Goal: Information Seeking & Learning: Learn about a topic

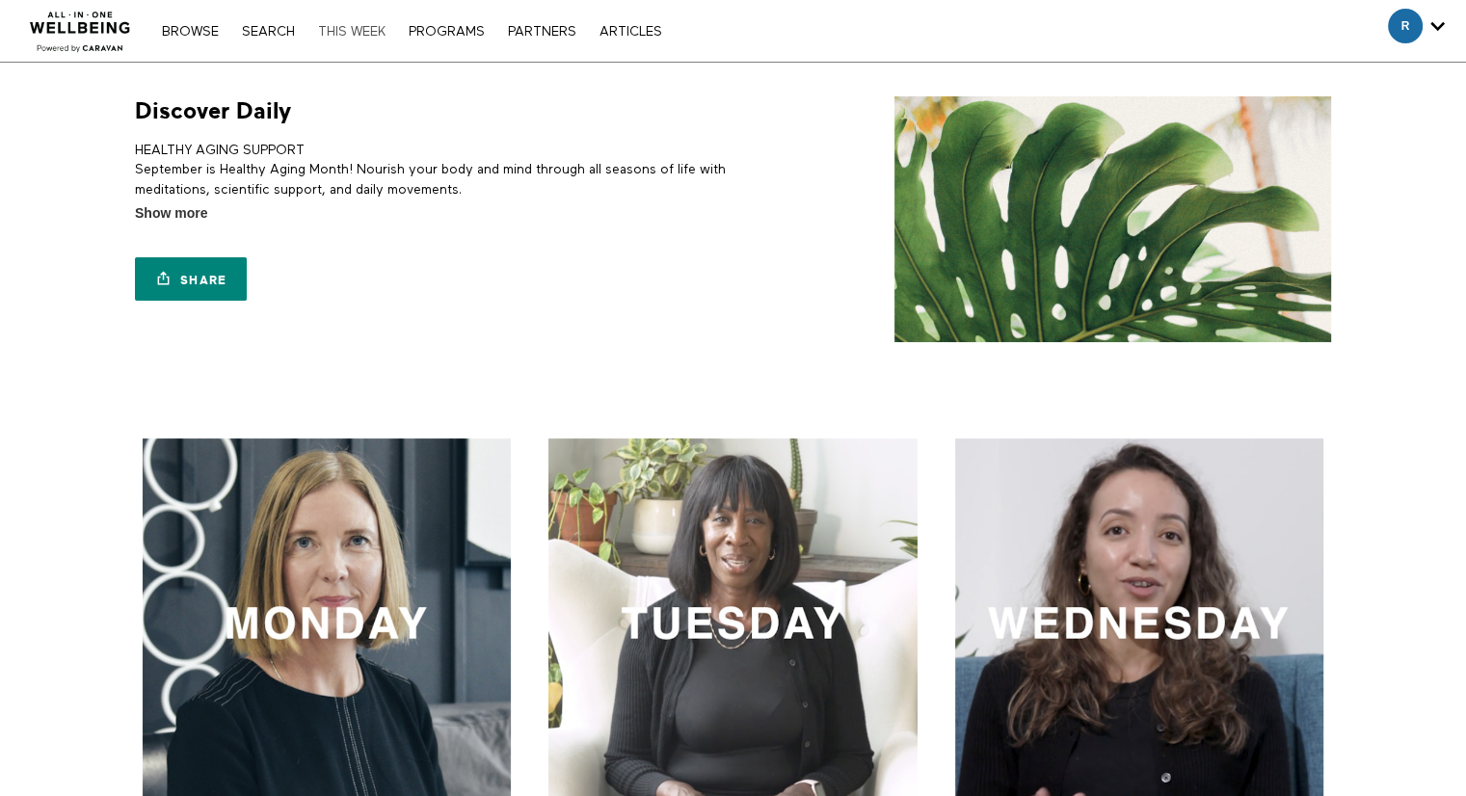
click at [333, 36] on link "THIS WEEK" at bounding box center [351, 31] width 87 height 13
click at [251, 29] on link "Search" at bounding box center [268, 31] width 72 height 13
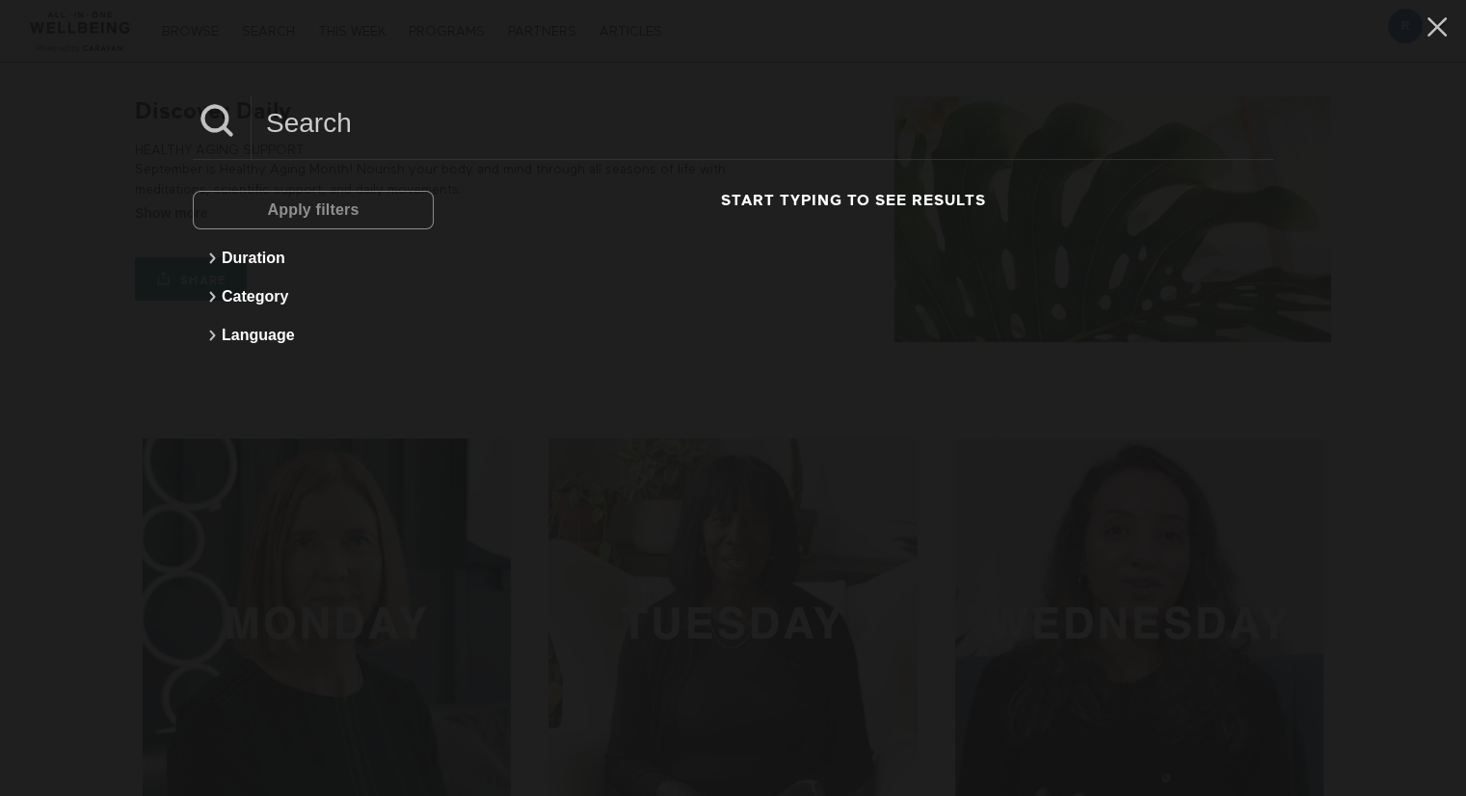
click at [366, 205] on div "Apply filters" at bounding box center [313, 210] width 241 height 39
click at [546, 138] on input at bounding box center [763, 122] width 1022 height 53
type input "communication"
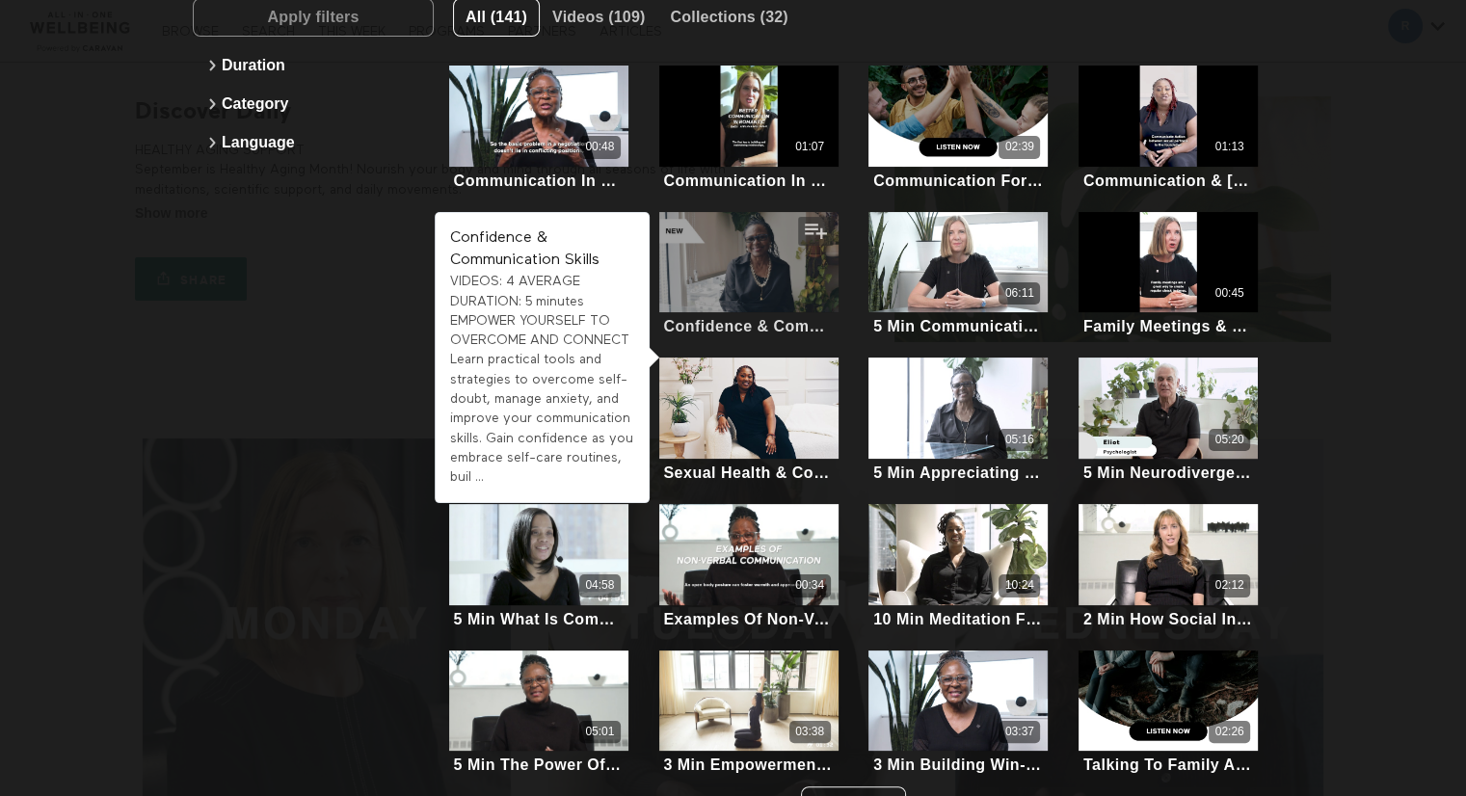
scroll to position [240, 0]
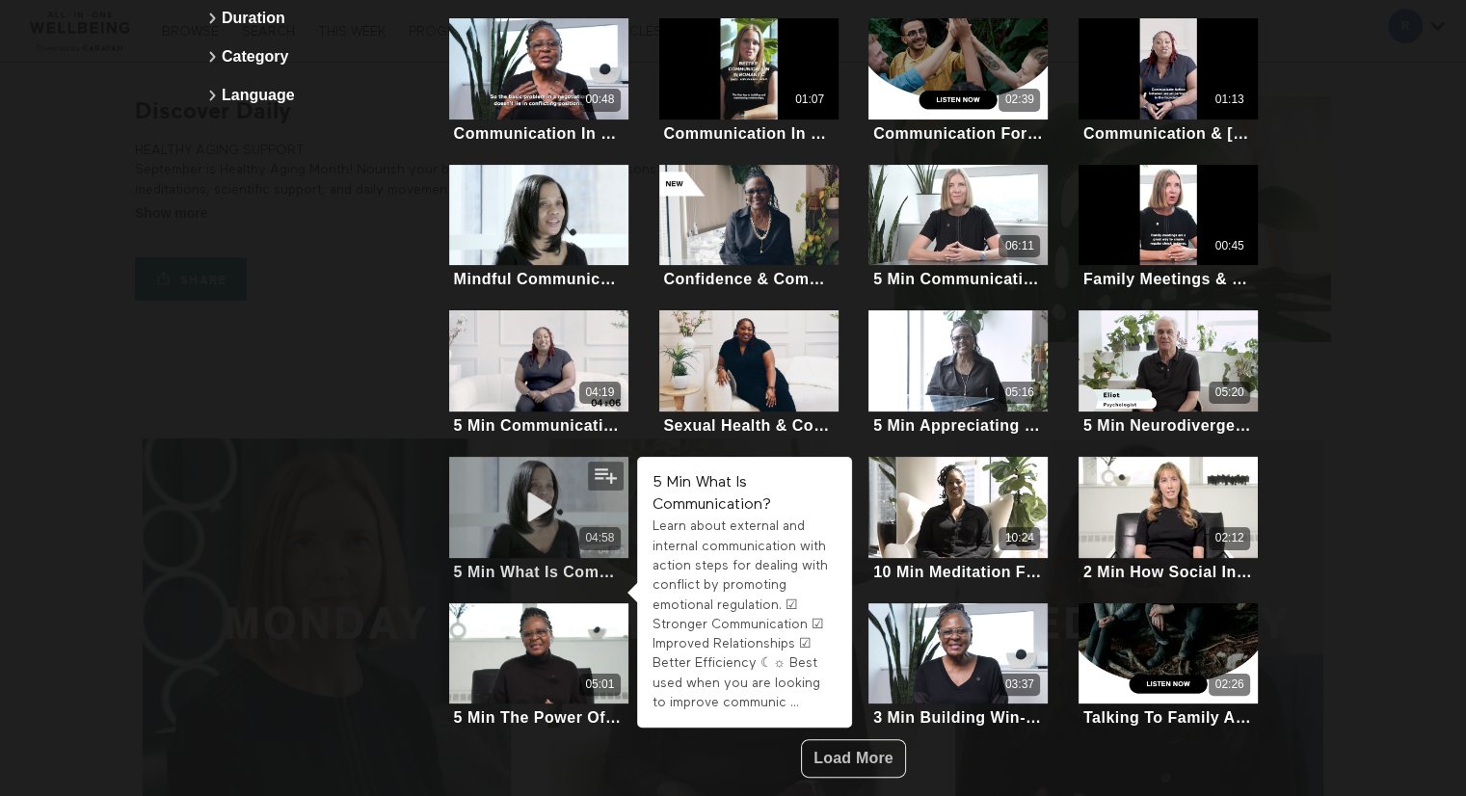
click at [544, 503] on icon at bounding box center [539, 508] width 58 height 34
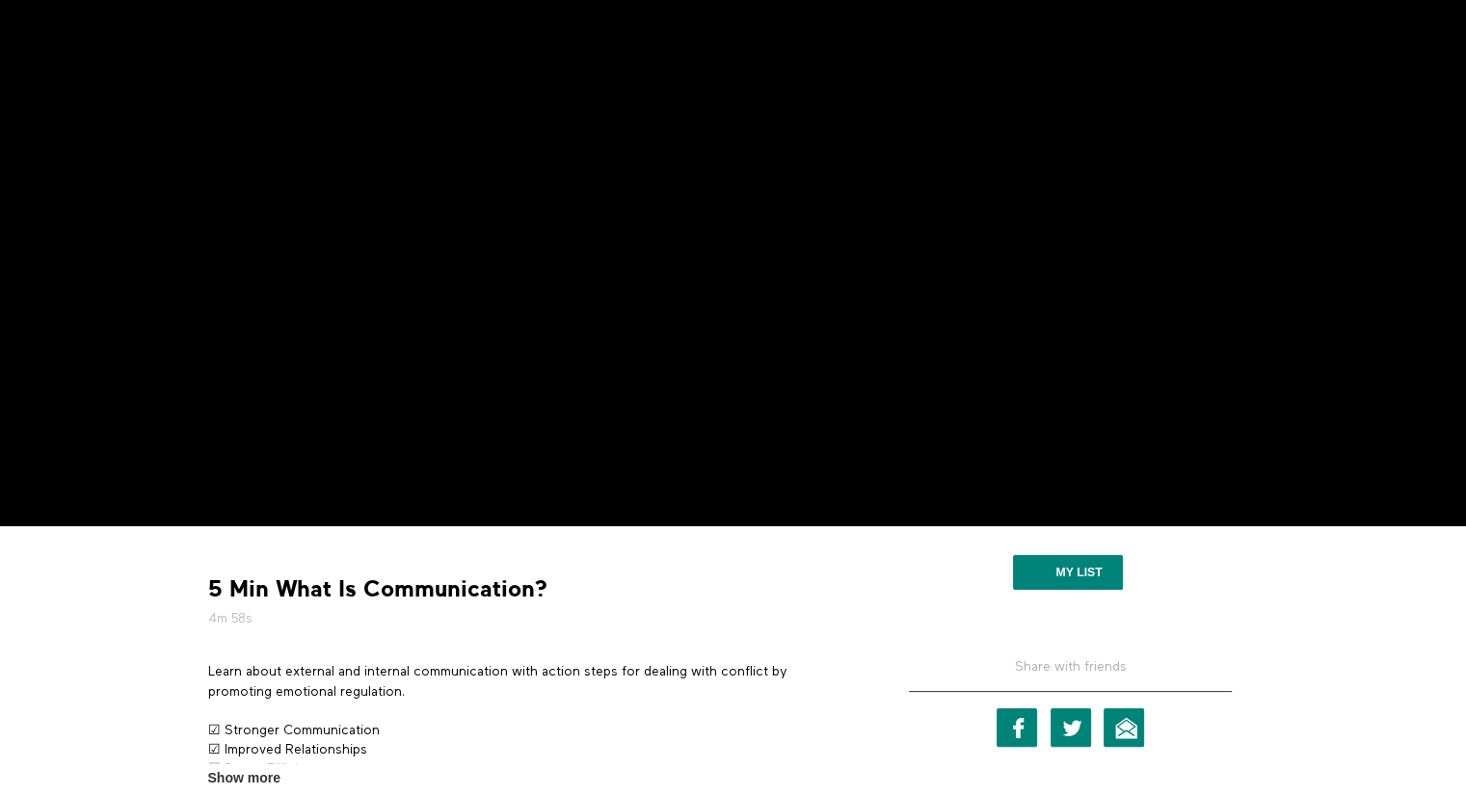
scroll to position [409, 0]
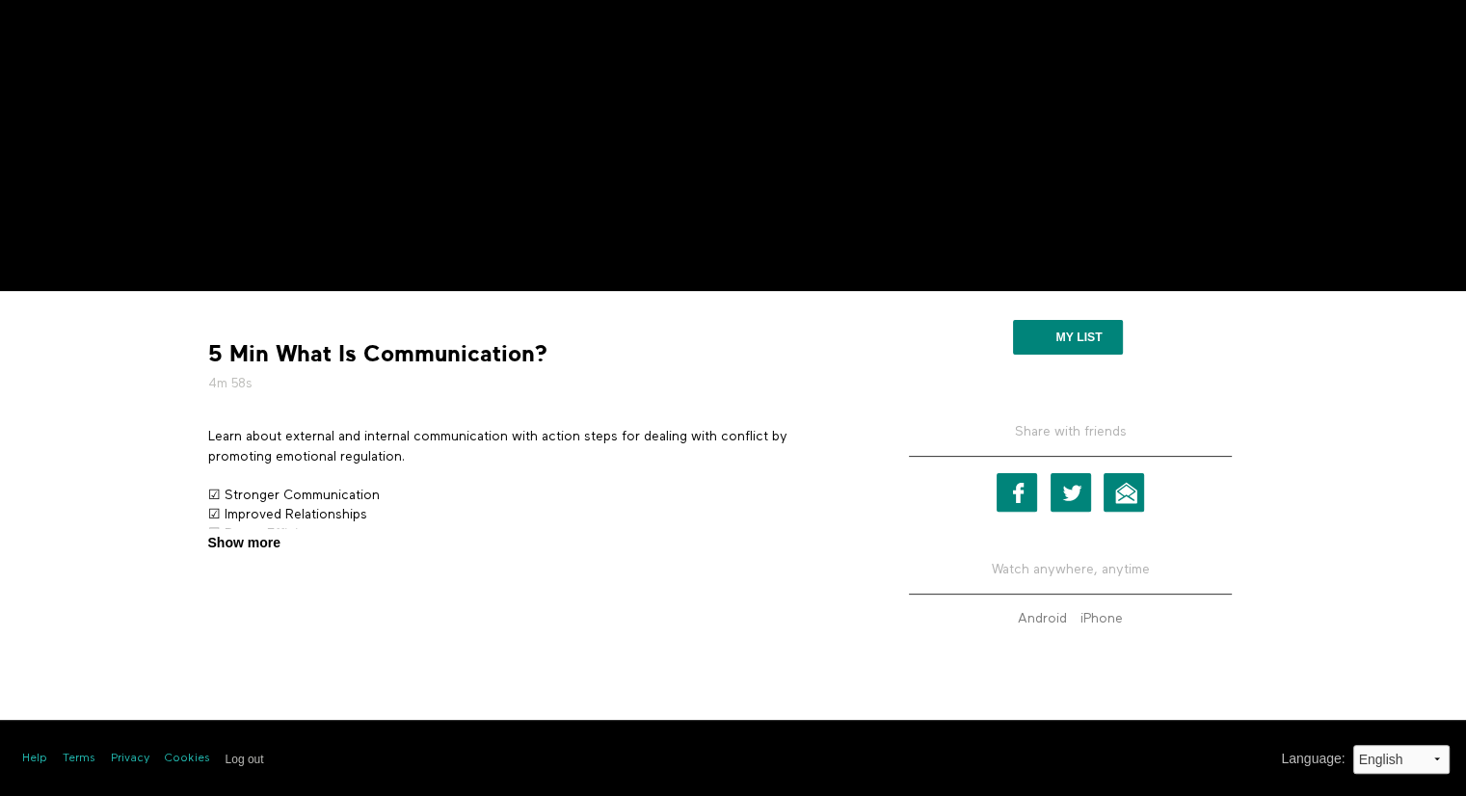
click at [264, 541] on span "Show more" at bounding box center [244, 543] width 72 height 20
click at [0, 0] on input "Show more Show less" at bounding box center [0, 0] width 0 height 0
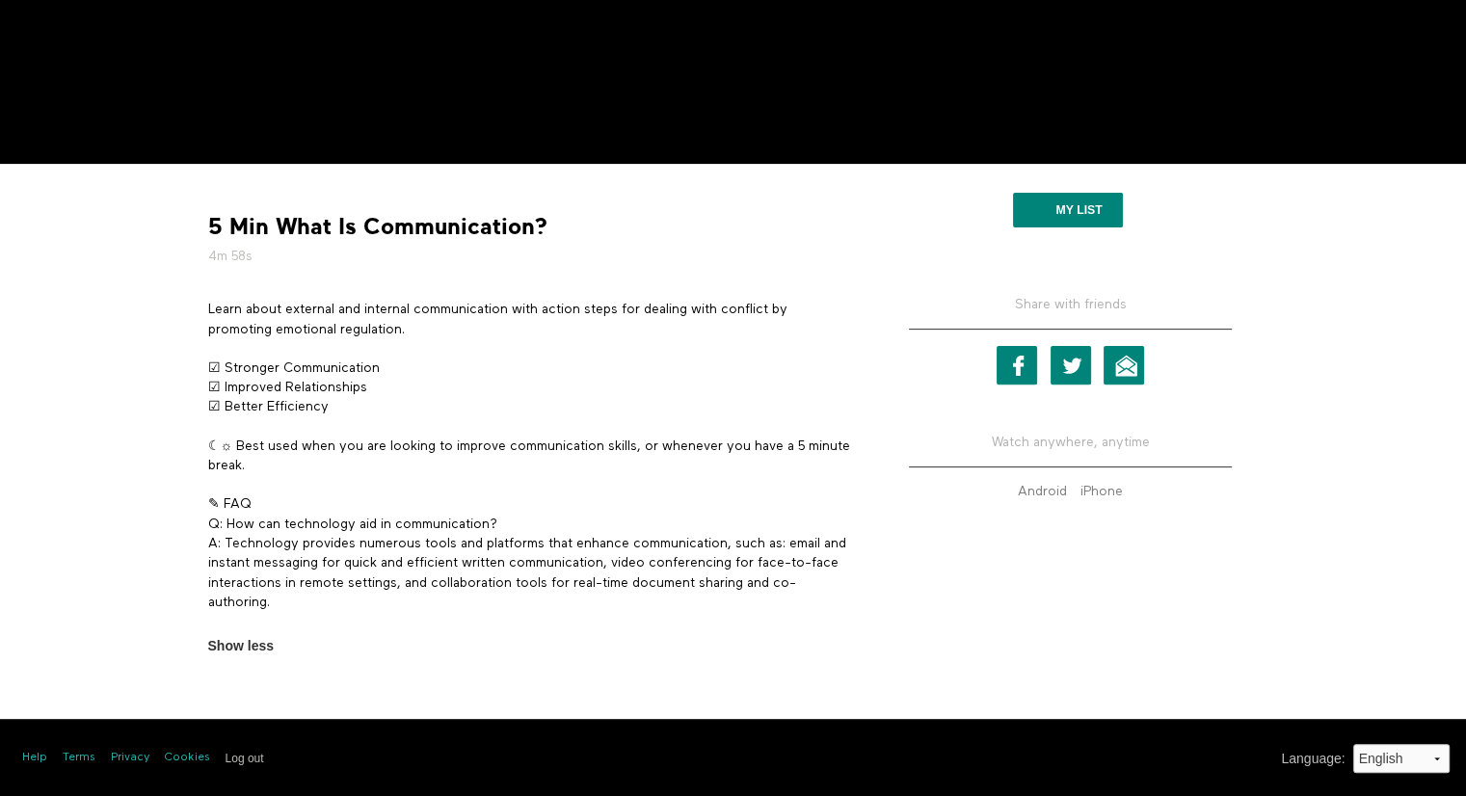
scroll to position [0, 0]
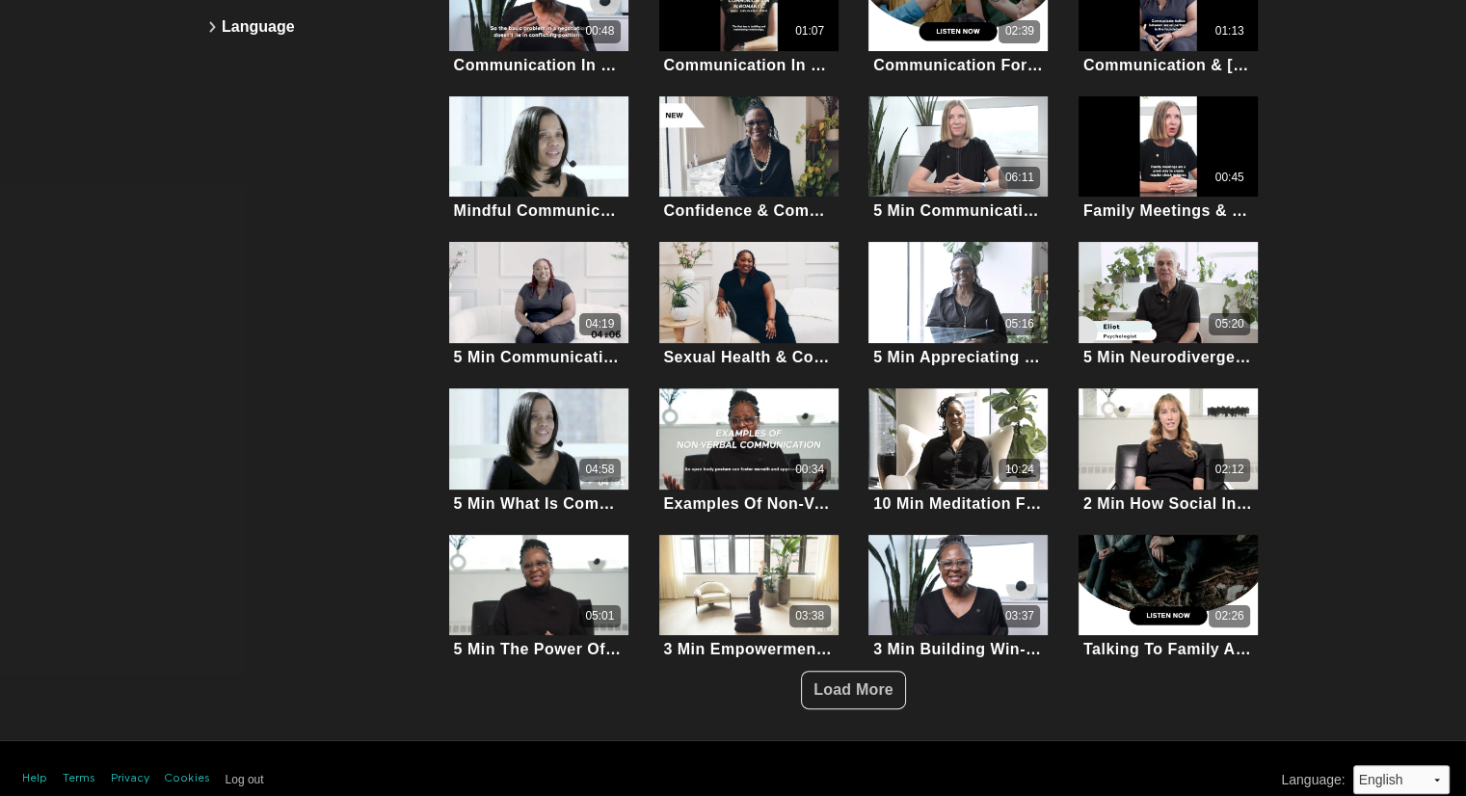
scroll to position [315, 0]
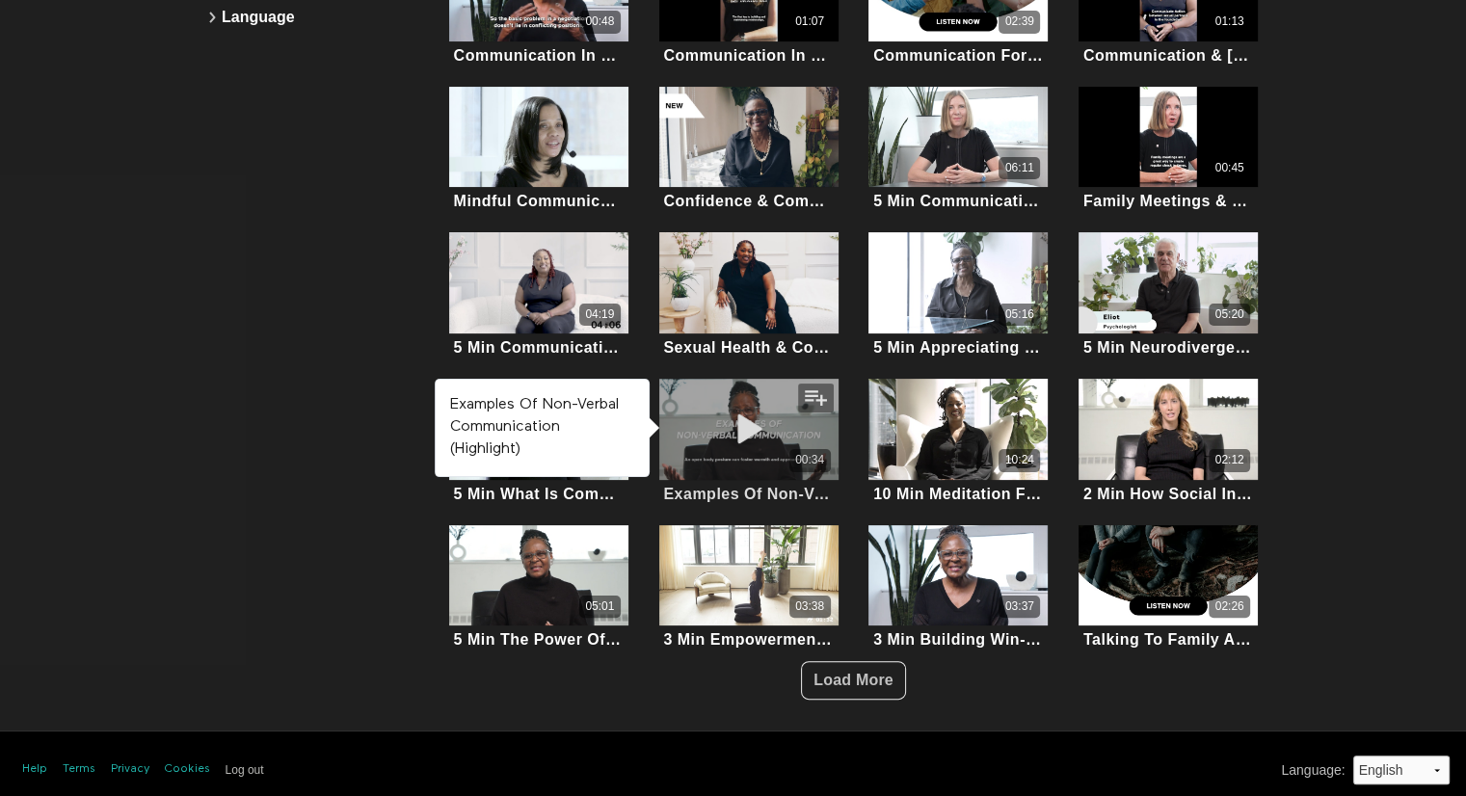
click at [752, 421] on icon at bounding box center [749, 430] width 58 height 34
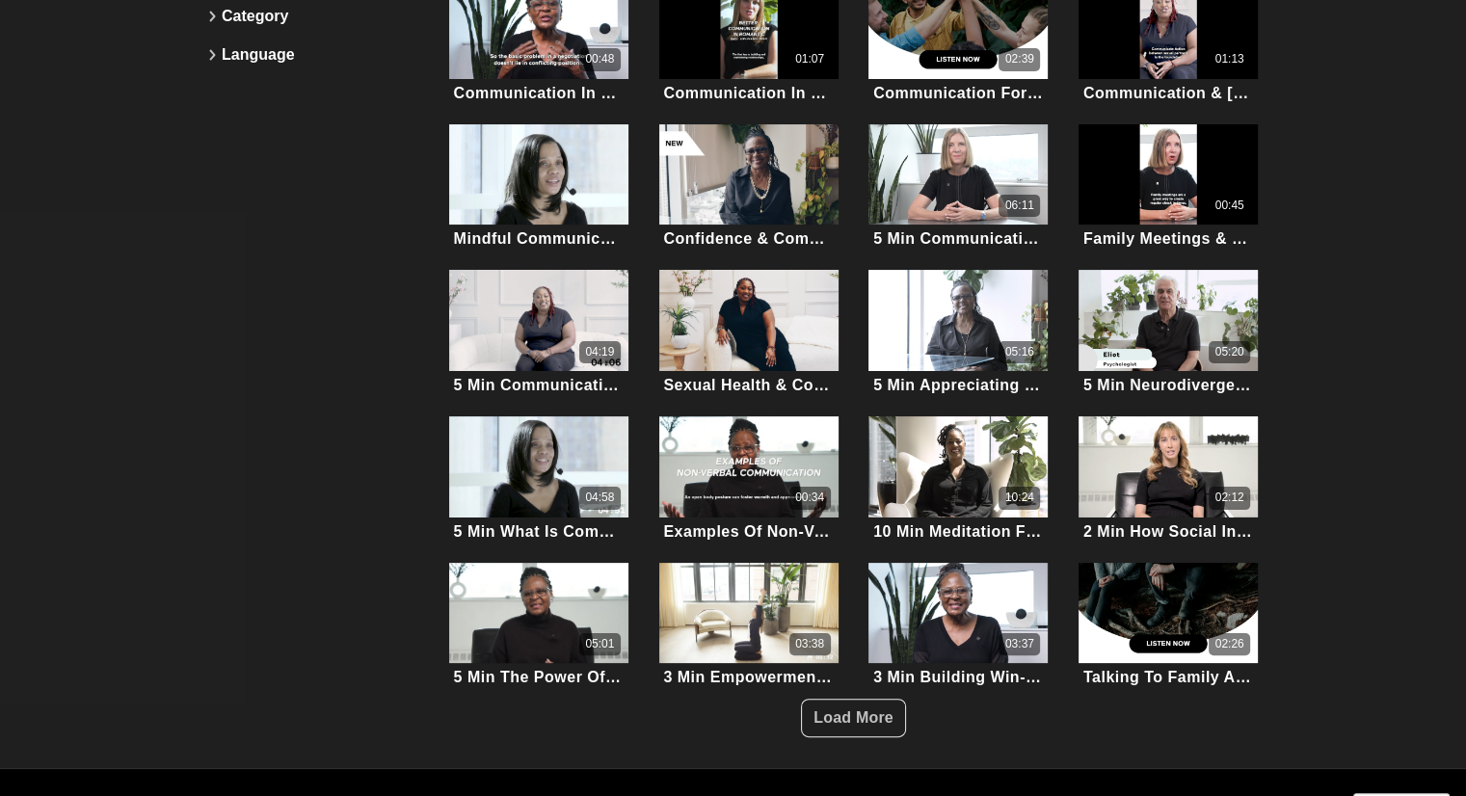
scroll to position [315, 0]
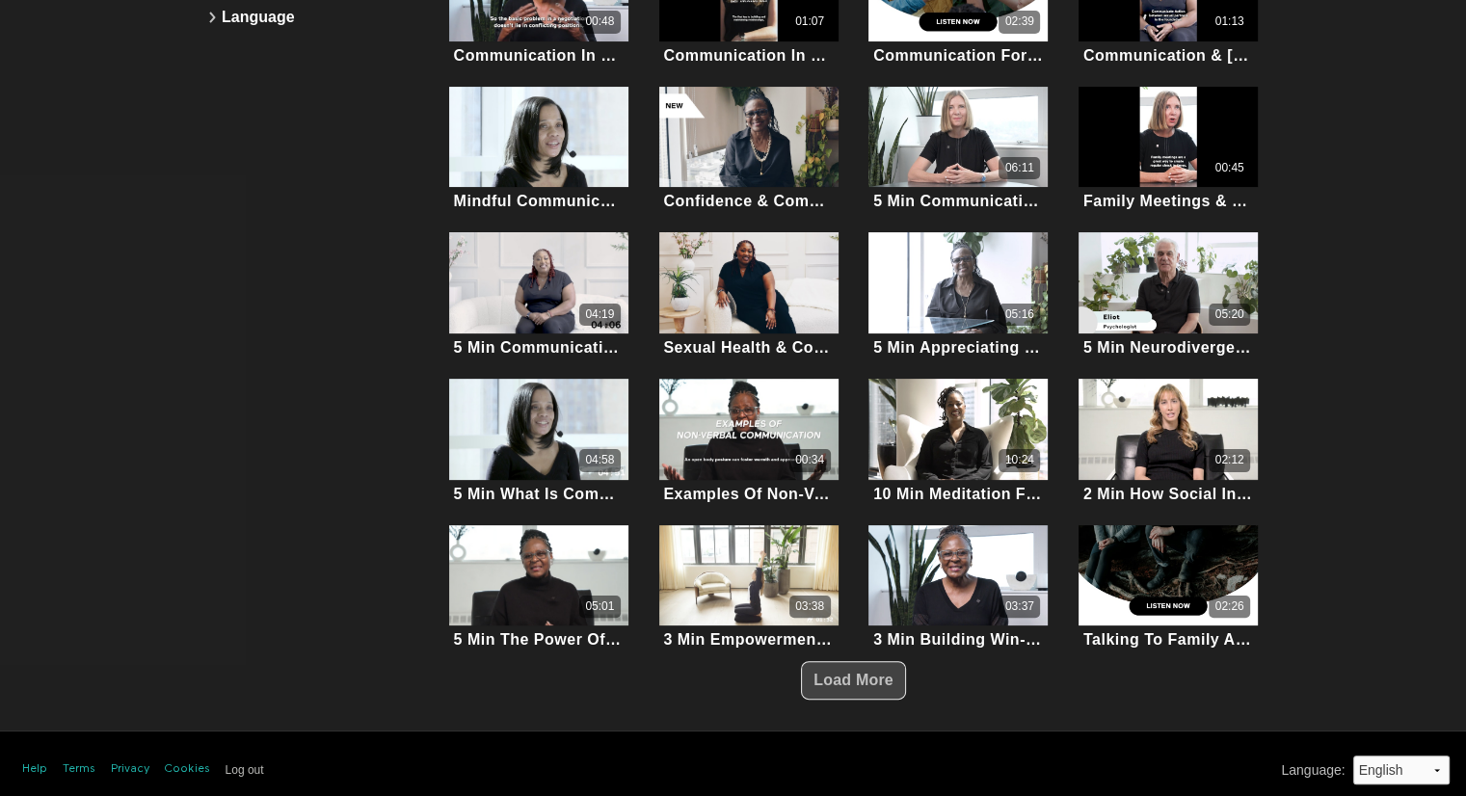
click at [817, 672] on span "Load More" at bounding box center [853, 680] width 80 height 16
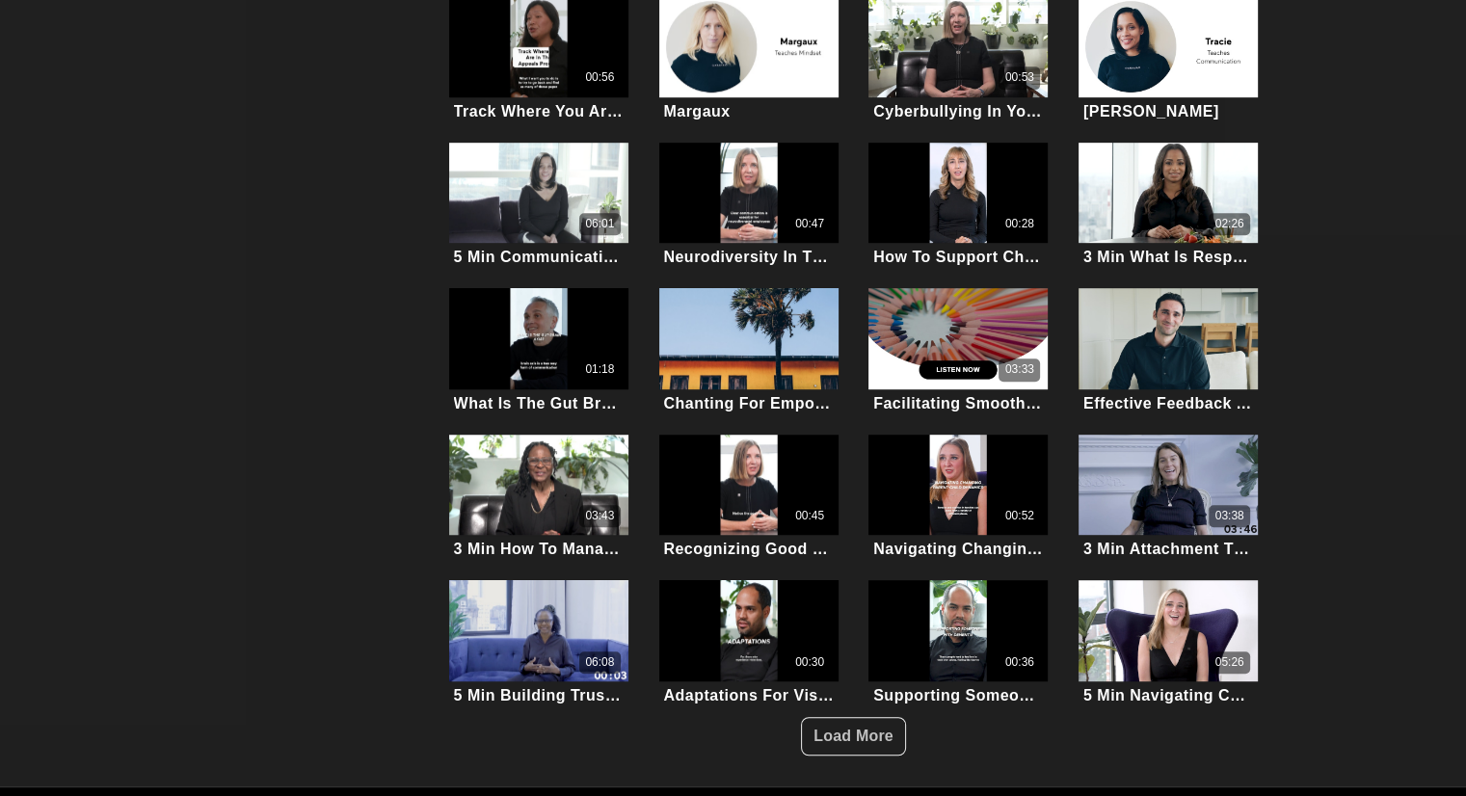
scroll to position [1033, 0]
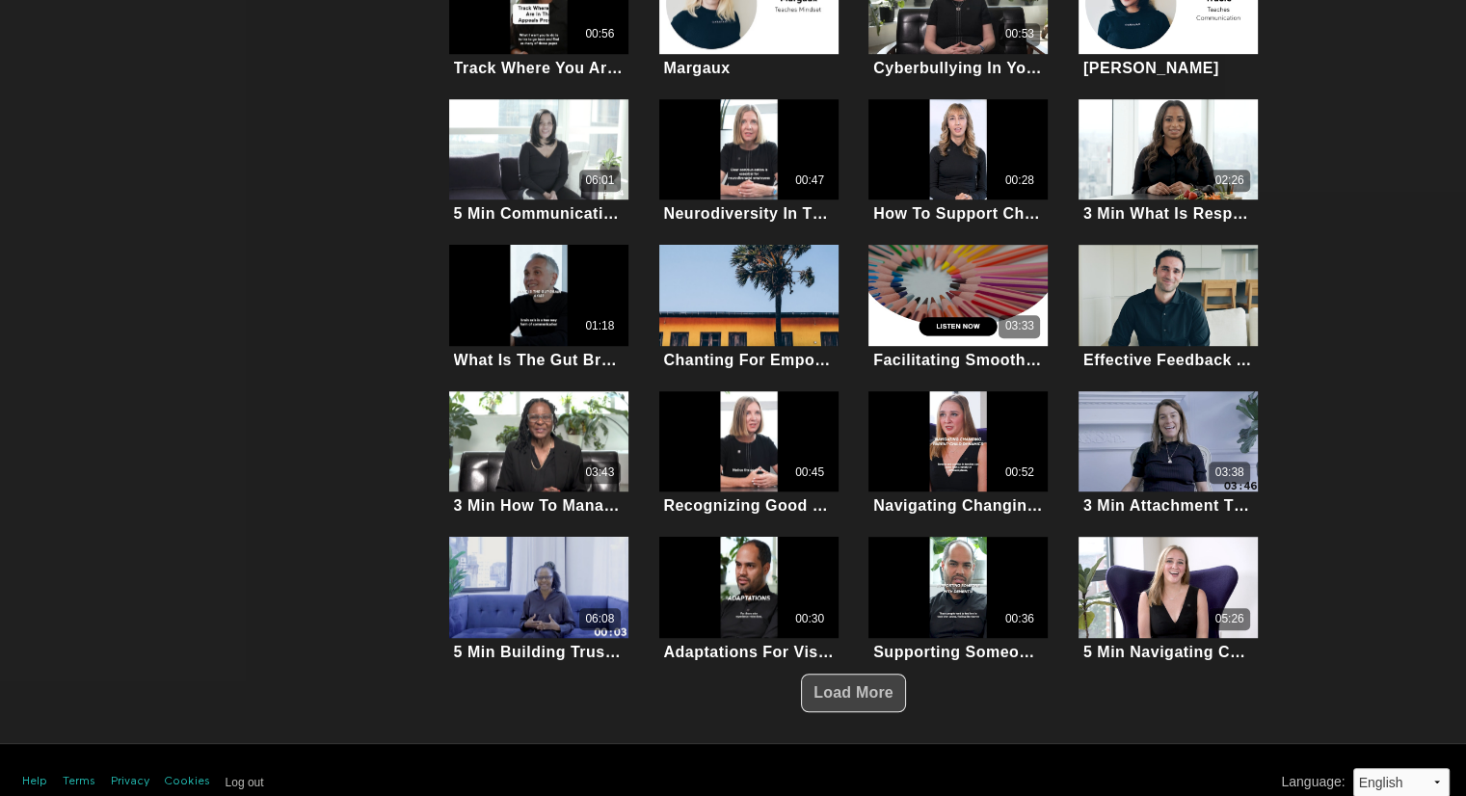
click at [813, 684] on span "Load More" at bounding box center [853, 692] width 80 height 16
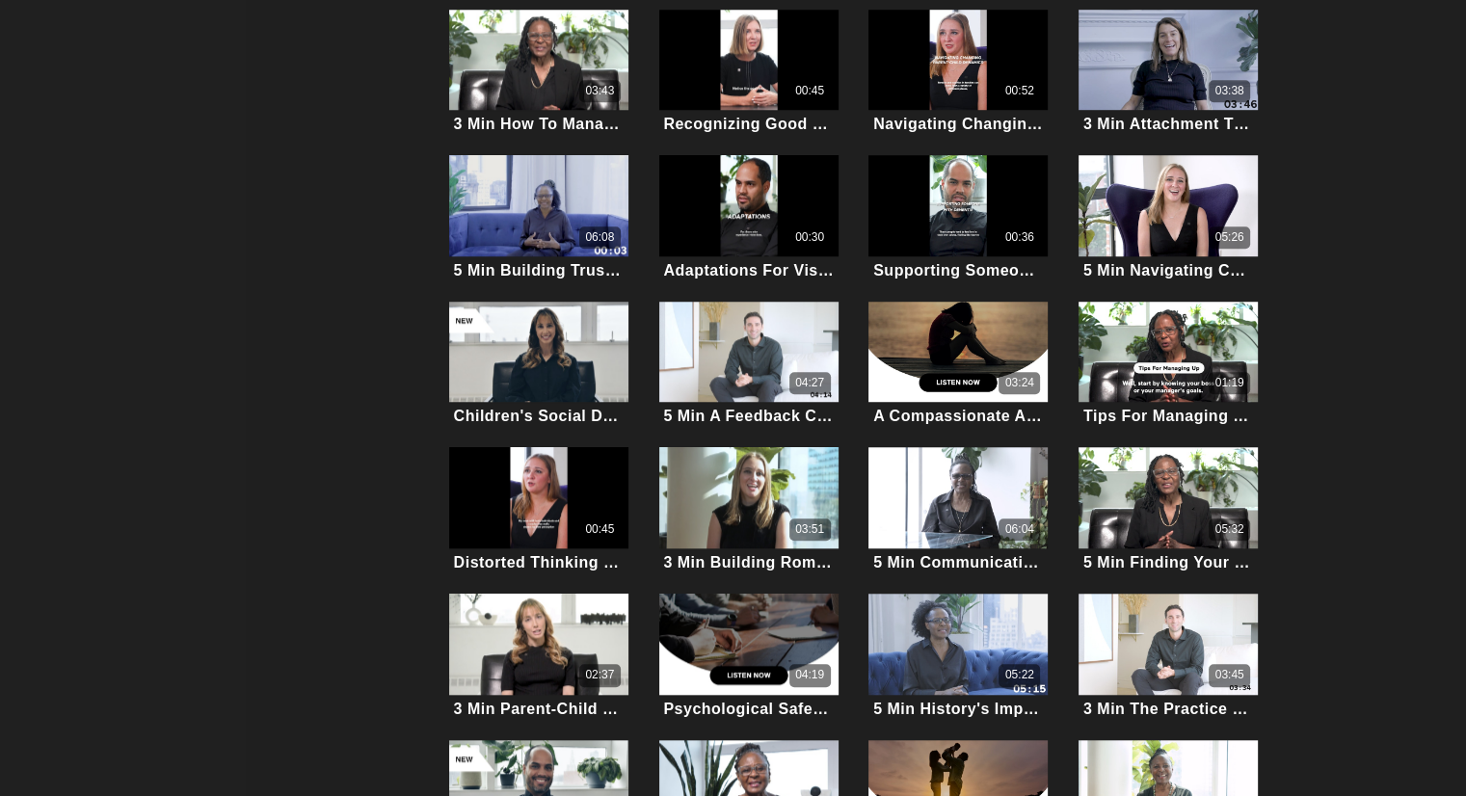
scroll to position [1419, 0]
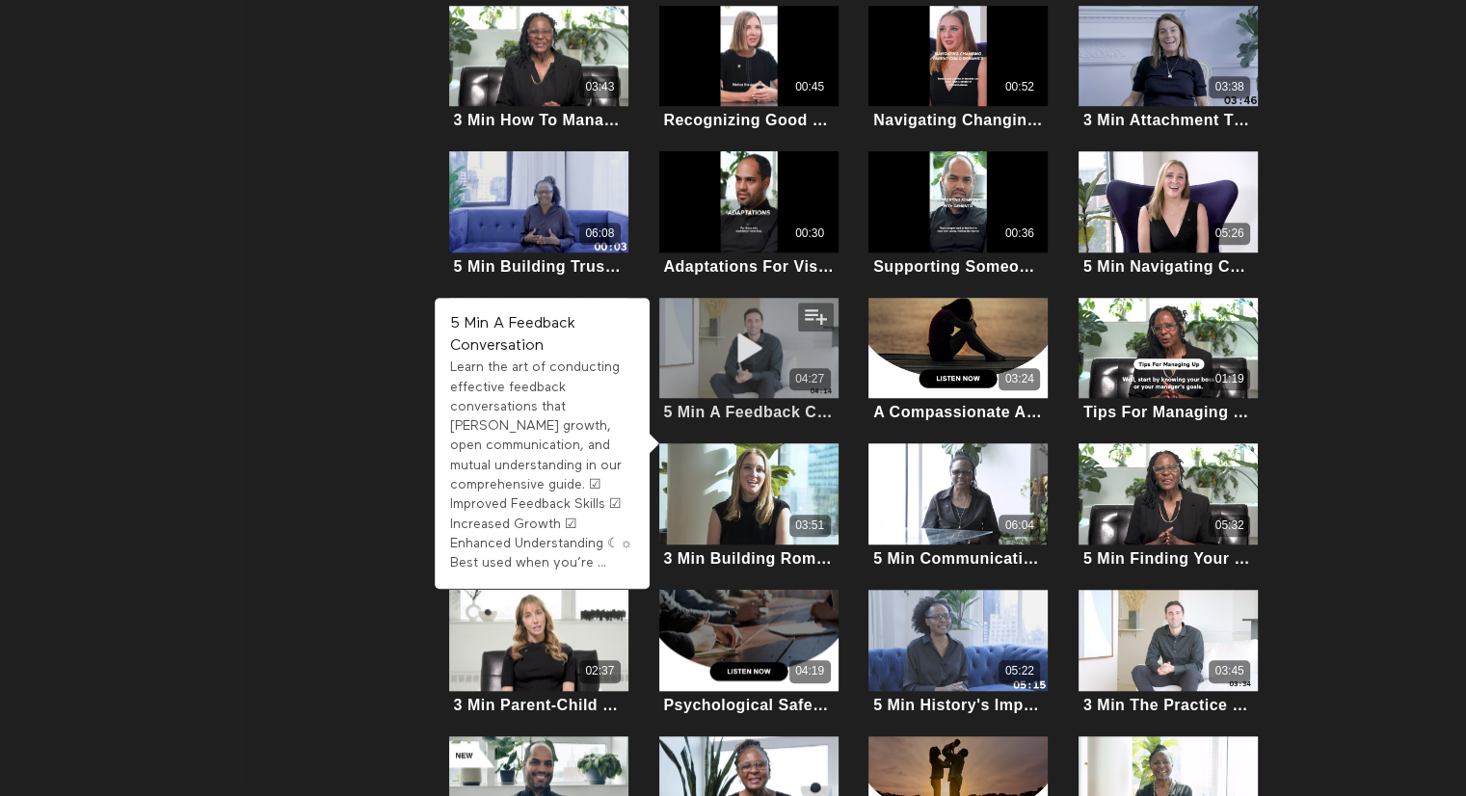
click at [740, 332] on icon at bounding box center [749, 349] width 58 height 34
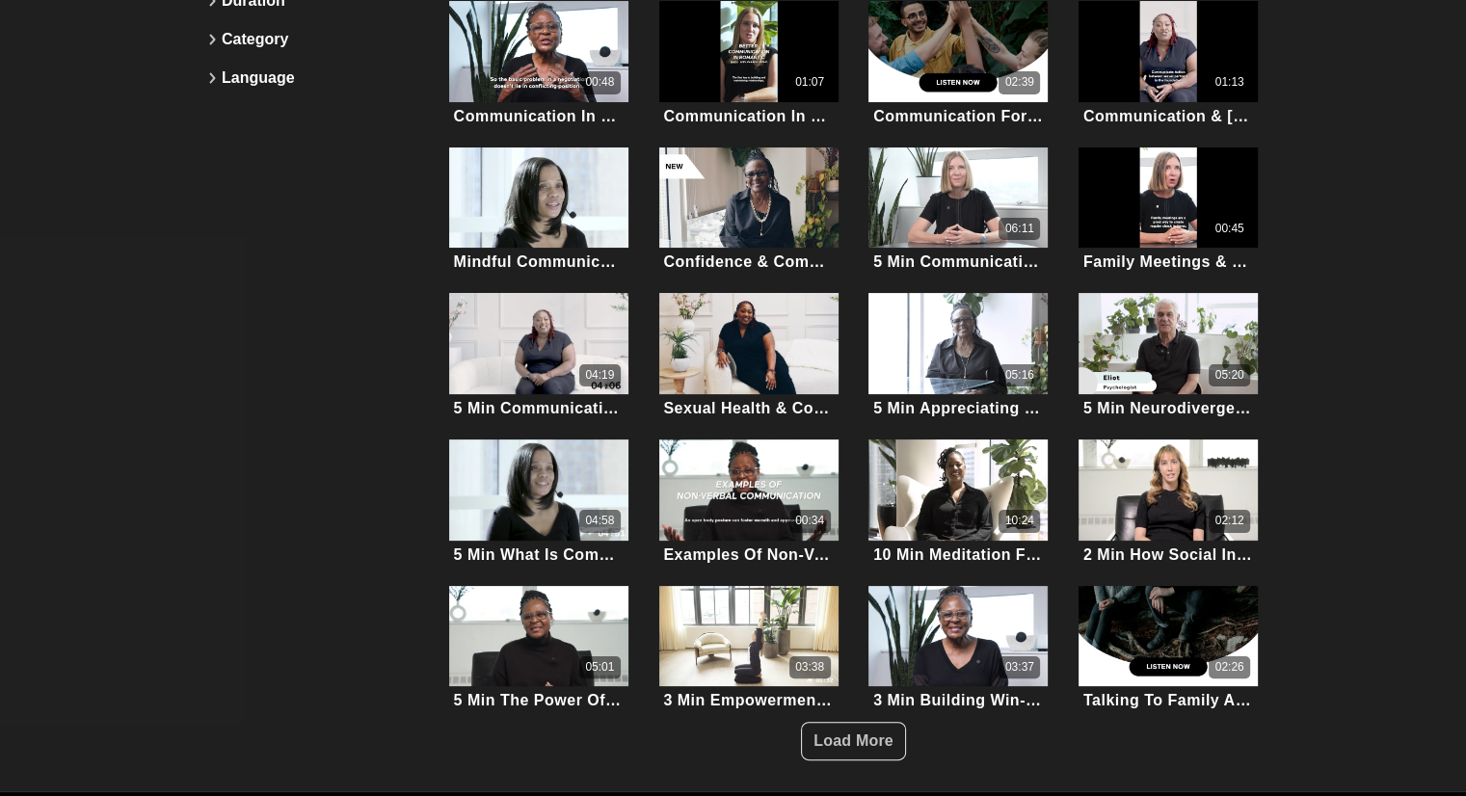
scroll to position [315, 0]
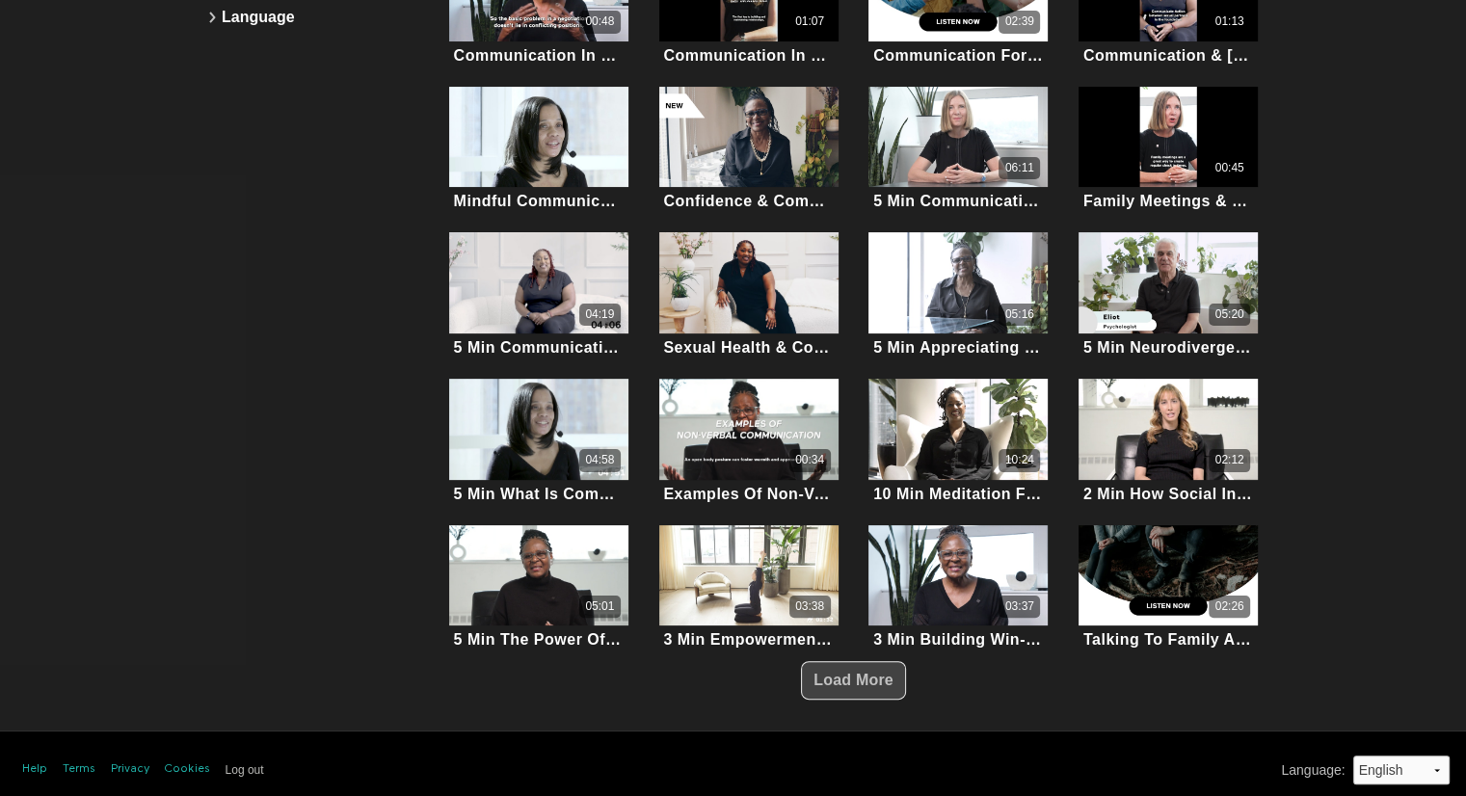
click at [825, 676] on span "Load More" at bounding box center [853, 680] width 80 height 37
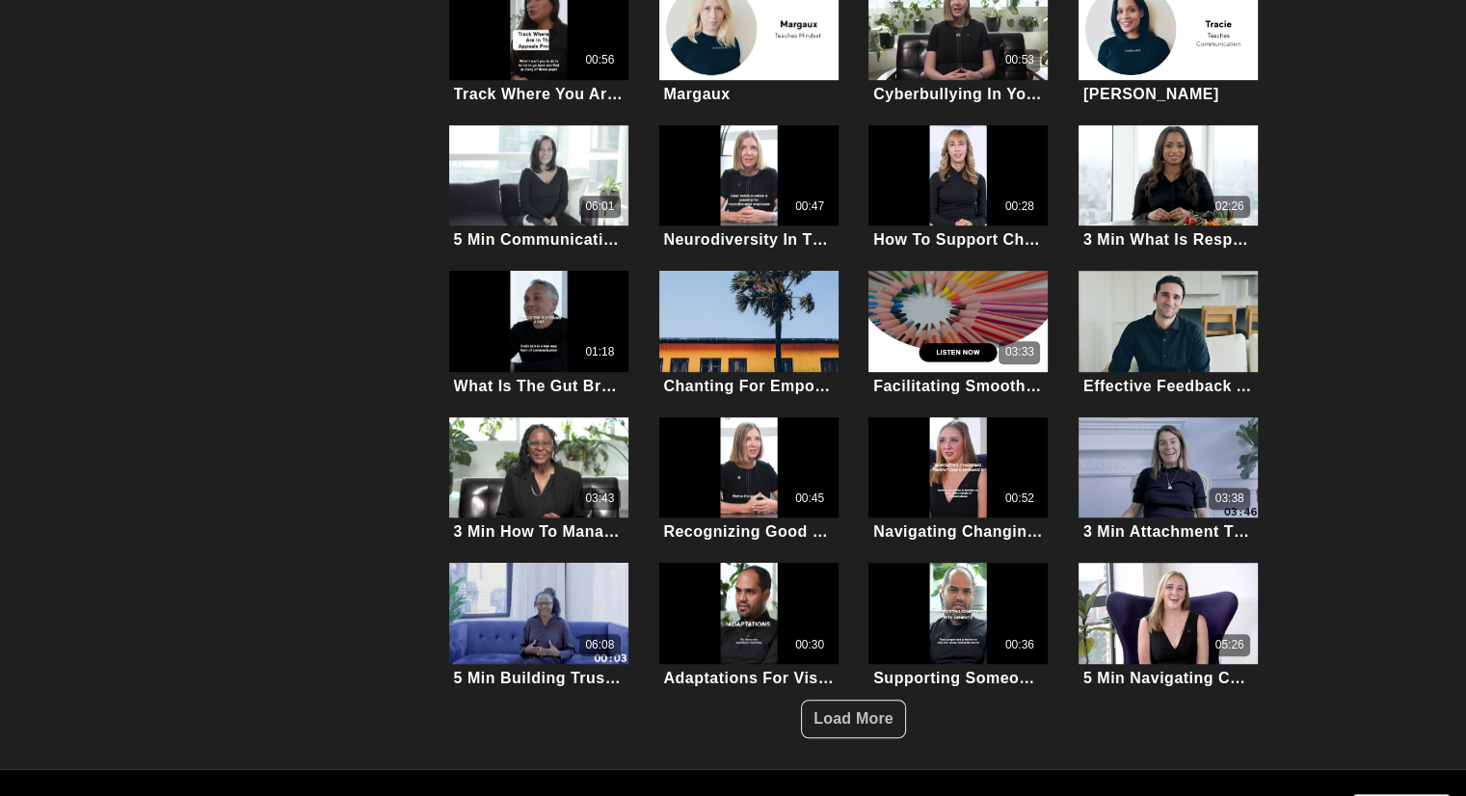
scroll to position [1033, 0]
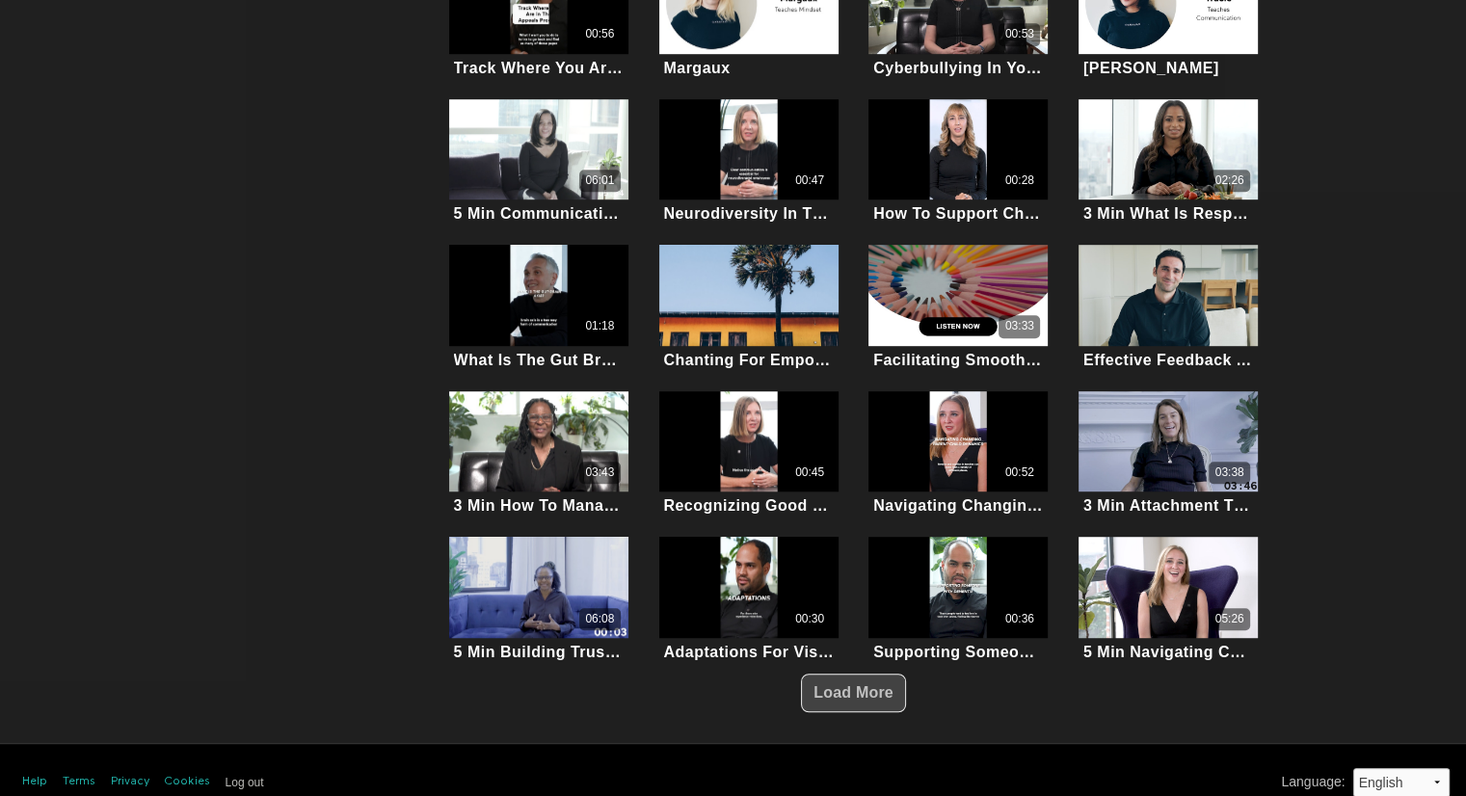
click at [891, 674] on button "Load More" at bounding box center [853, 693] width 105 height 39
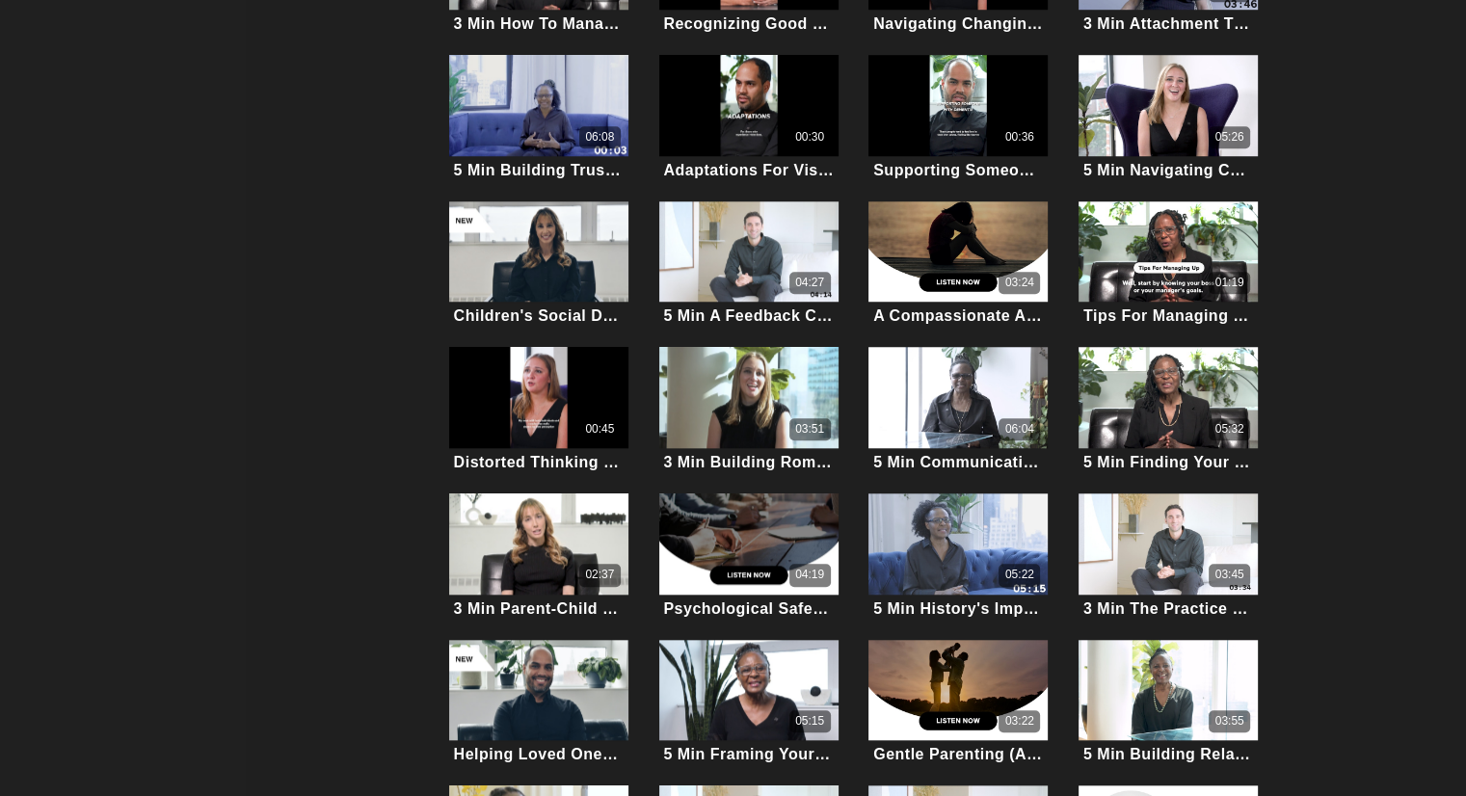
scroll to position [1612, 0]
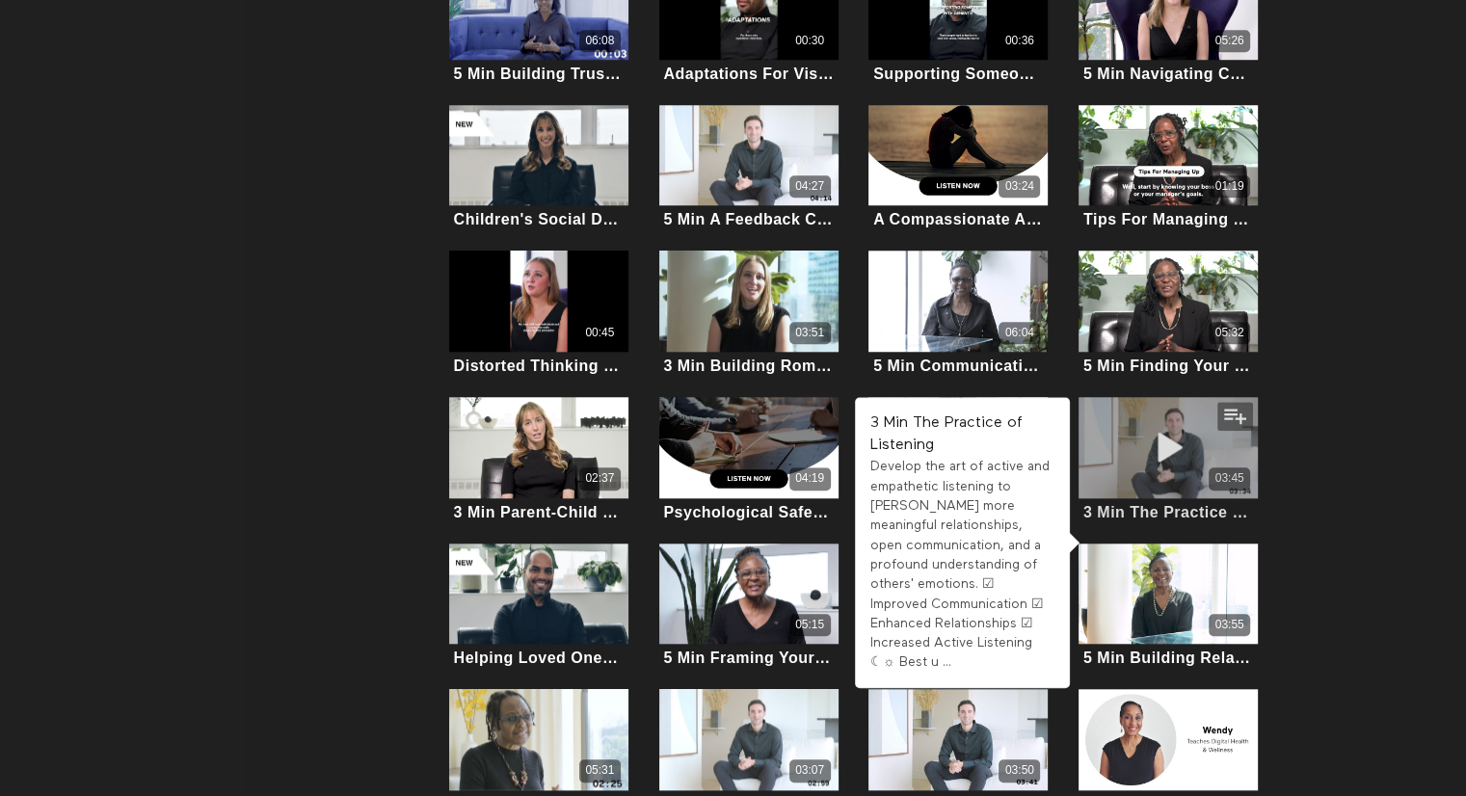
click at [1148, 431] on icon at bounding box center [1168, 448] width 58 height 34
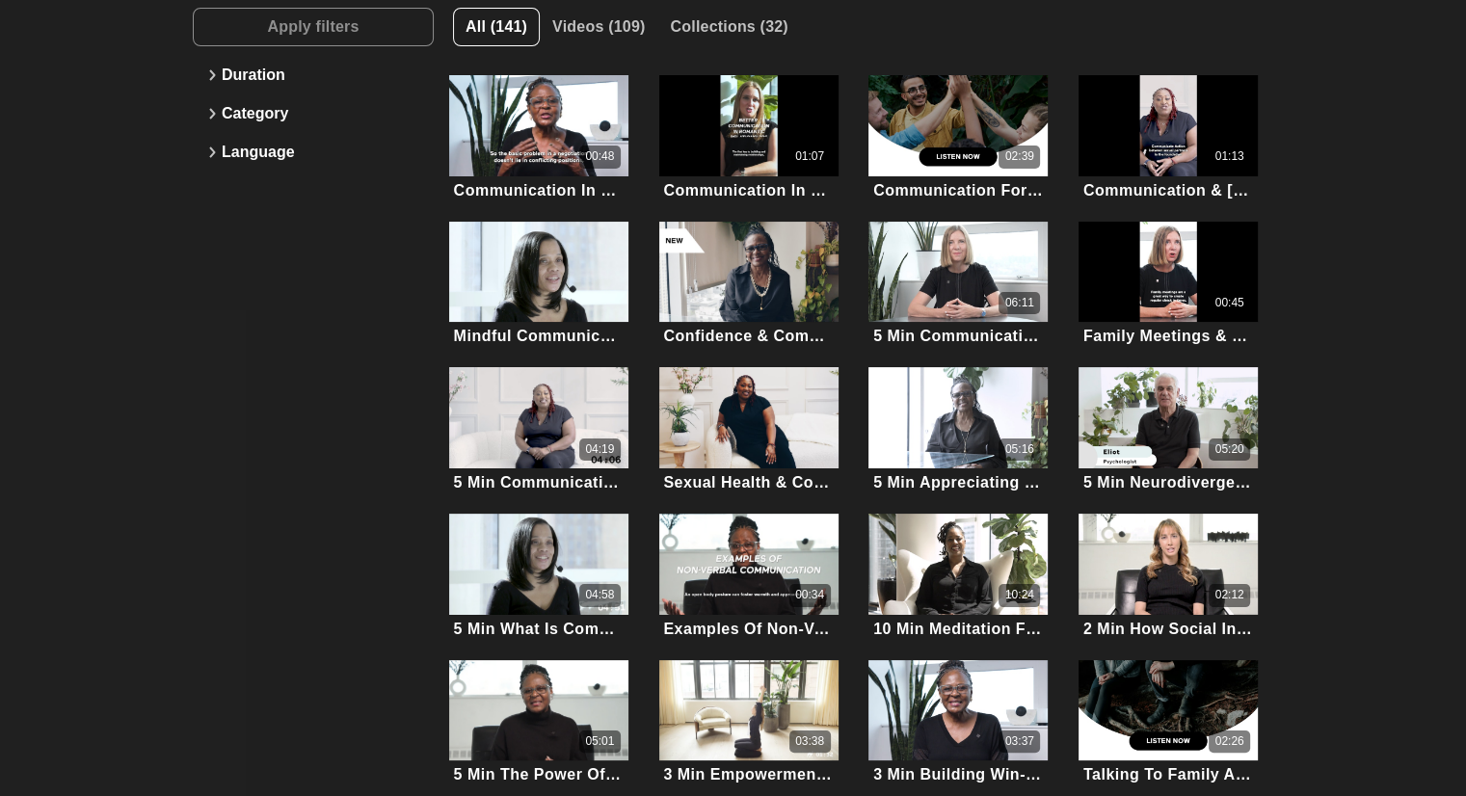
scroll to position [315, 0]
